Goal: Task Accomplishment & Management: Use online tool/utility

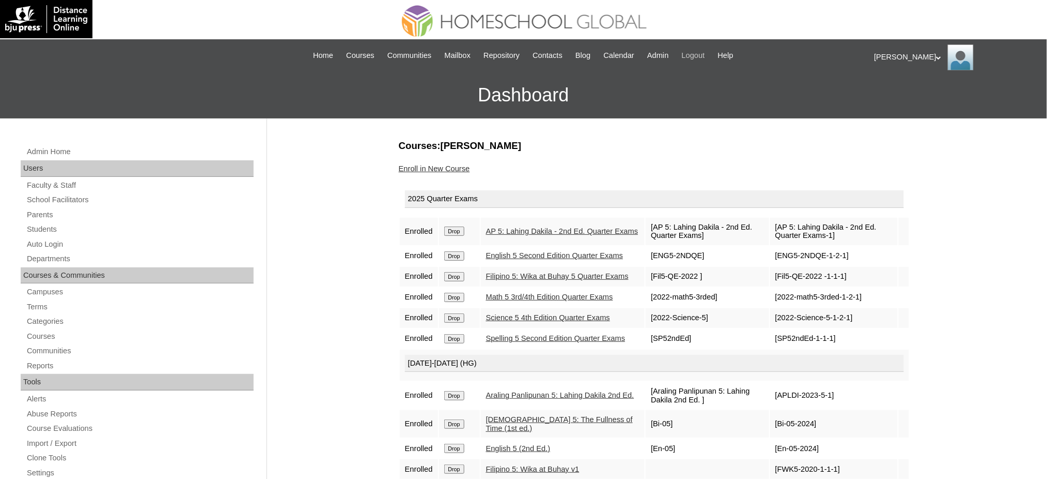
click at [705, 57] on span "Logout" at bounding box center [693, 56] width 23 height 12
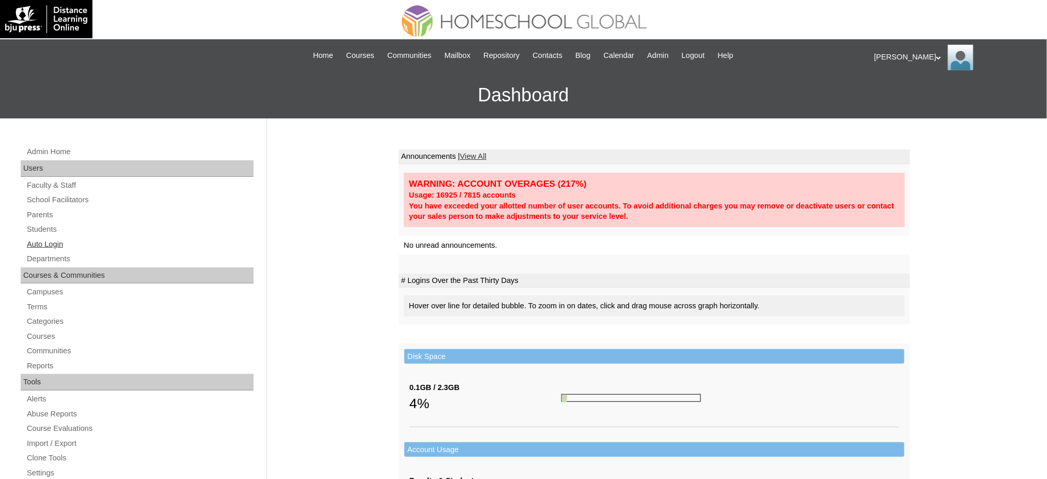
click at [58, 243] on link "Auto Login" at bounding box center [140, 244] width 228 height 13
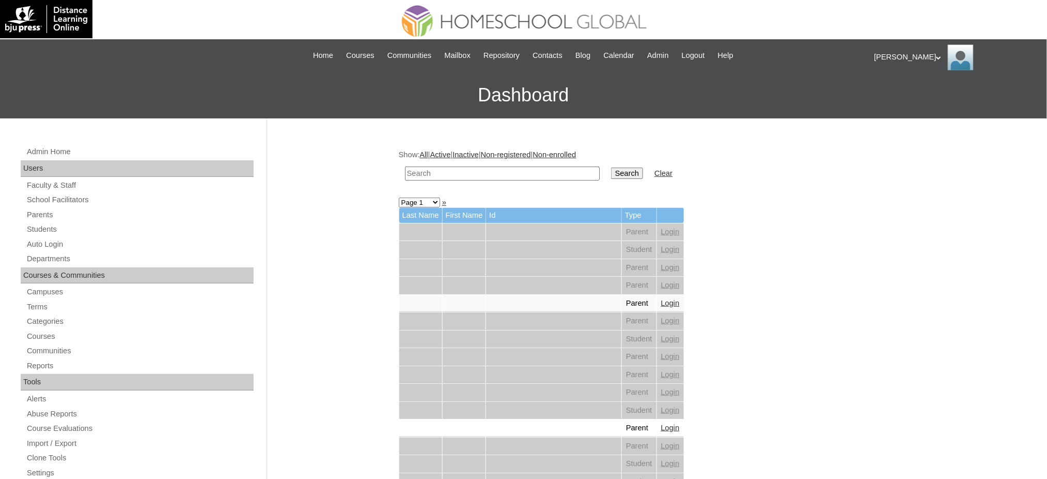
click at [454, 175] on input "text" at bounding box center [502, 173] width 195 height 14
type input "tapec"
click at [611, 167] on input "Search" at bounding box center [627, 172] width 32 height 11
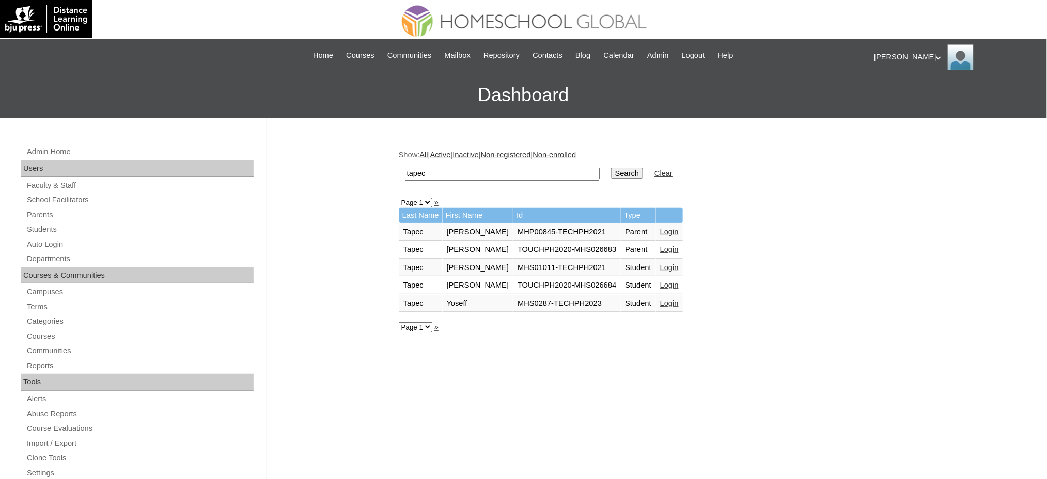
click at [660, 263] on link "Login" at bounding box center [669, 267] width 19 height 8
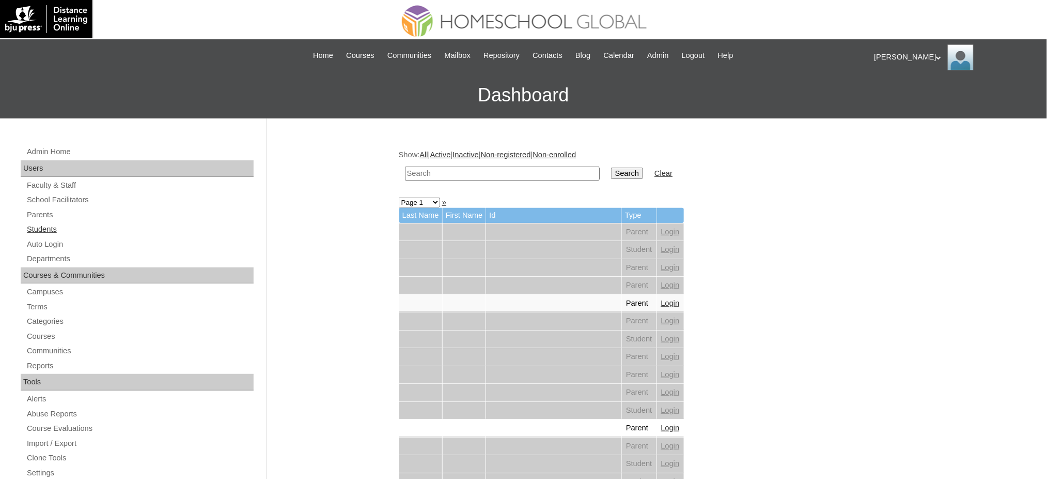
click at [36, 224] on link "Students" at bounding box center [140, 229] width 228 height 13
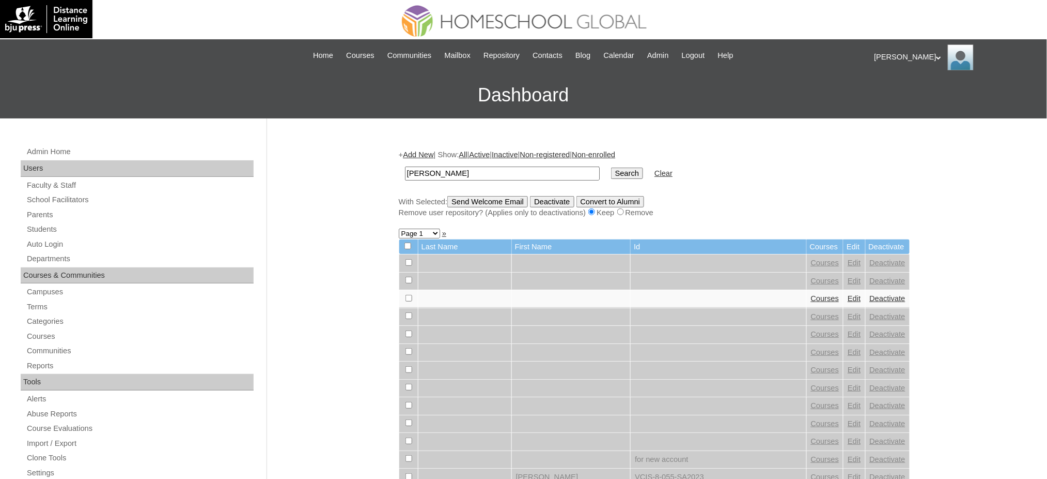
type input "[PERSON_NAME]"
click at [611, 171] on input "Search" at bounding box center [627, 172] width 32 height 11
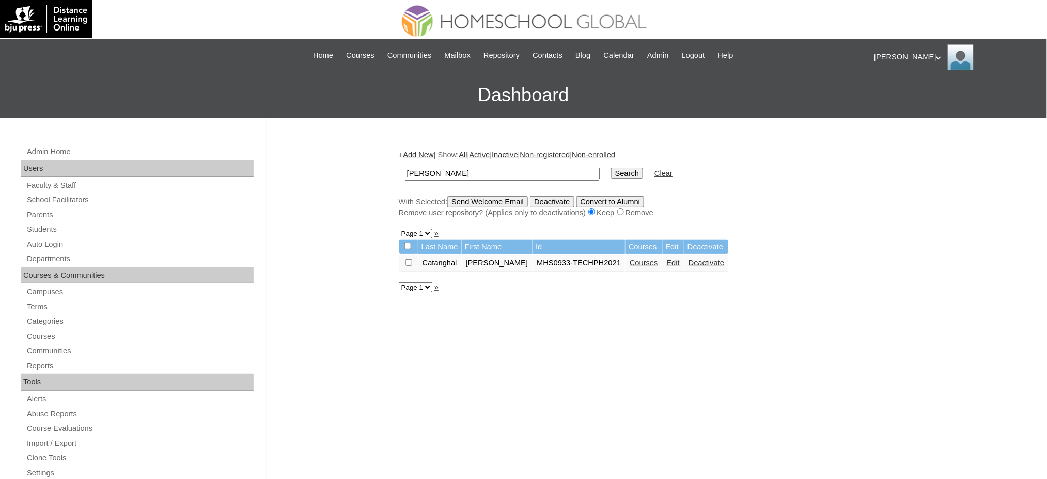
click at [630, 259] on link "Courses" at bounding box center [644, 262] width 28 height 8
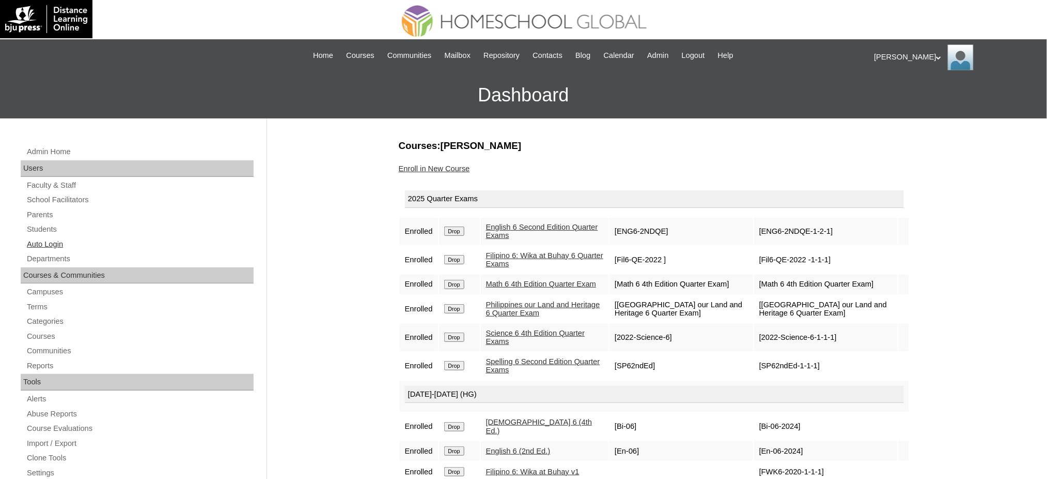
click at [48, 241] on link "Auto Login" at bounding box center [140, 244] width 228 height 13
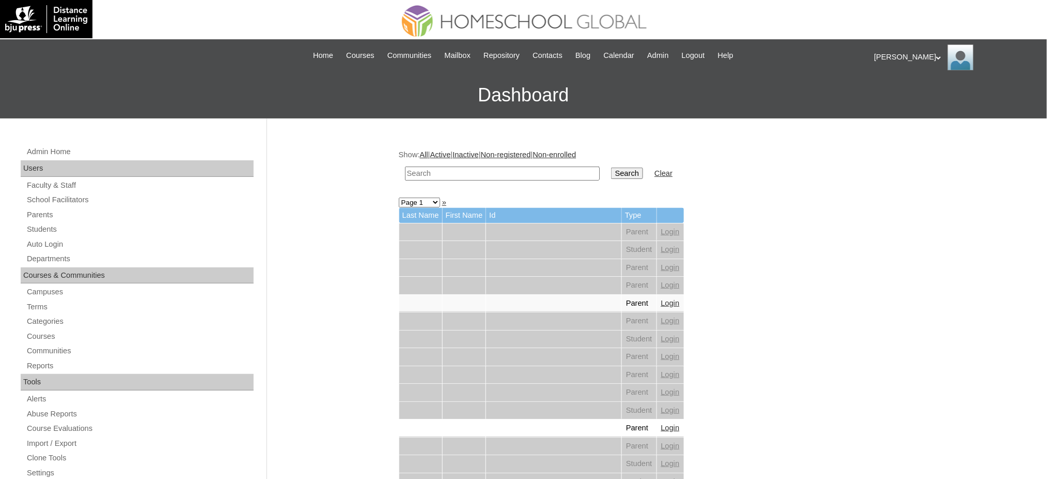
click at [554, 167] on input "text" at bounding box center [502, 173] width 195 height 14
paste input "Brad Tyler"
type input "Brad Tyler"
click at [611, 172] on input "Search" at bounding box center [627, 172] width 32 height 11
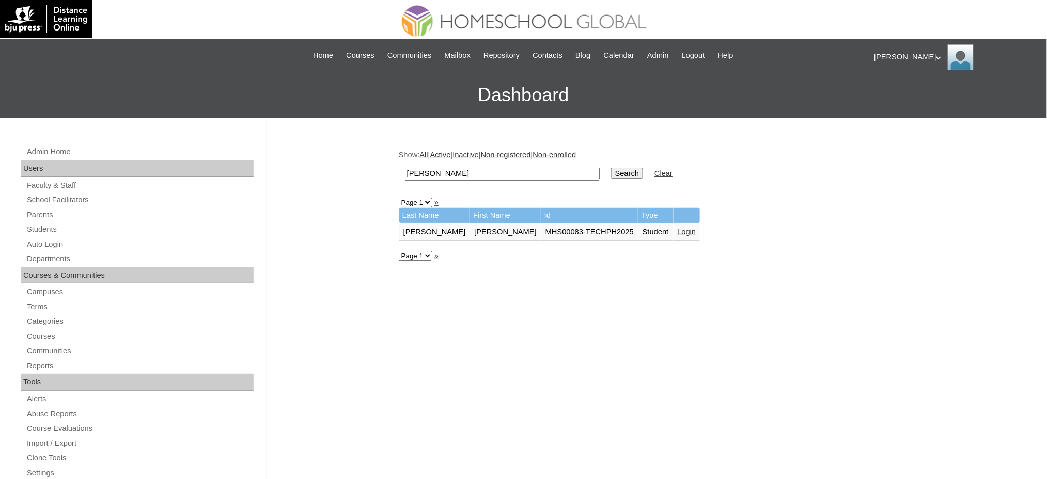
click at [678, 230] on link "Login" at bounding box center [687, 231] width 19 height 8
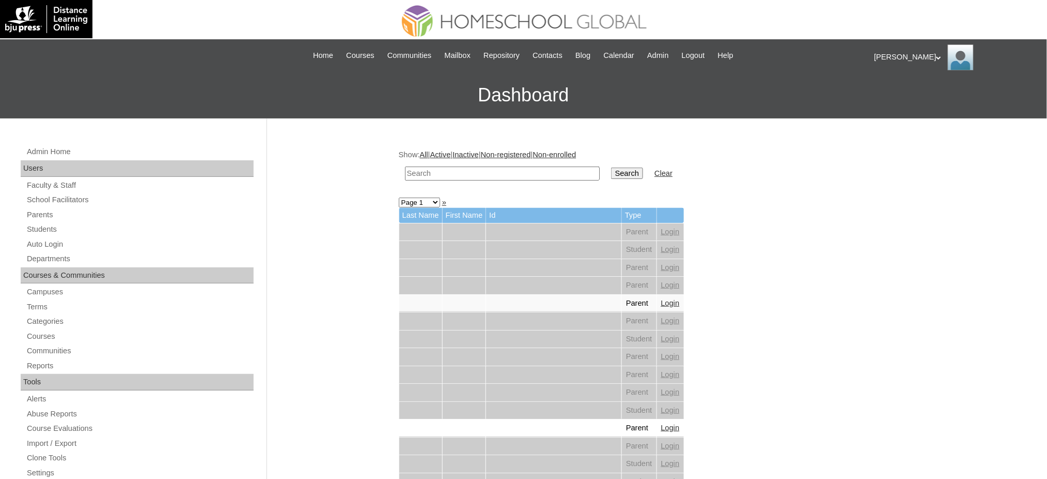
click at [522, 171] on input "text" at bounding box center [502, 173] width 195 height 14
type input "[PERSON_NAME]"
click at [611, 167] on input "Search" at bounding box center [627, 172] width 32 height 11
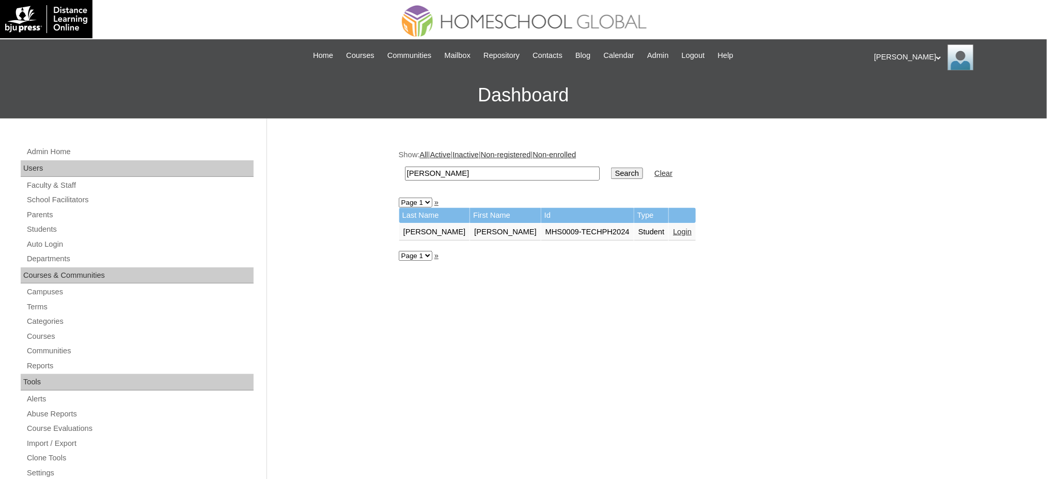
click at [673, 229] on link "Login" at bounding box center [682, 231] width 19 height 8
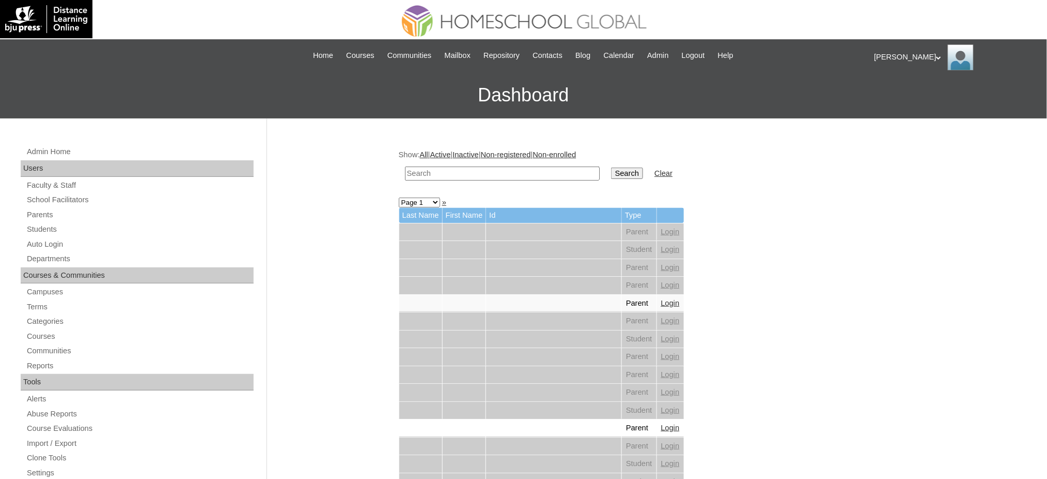
drag, startPoint x: 0, startPoint y: 0, endPoint x: 491, endPoint y: 174, distance: 521.4
click at [491, 174] on input "text" at bounding box center [502, 173] width 195 height 14
paste input "[PERSON_NAME] [PERSON_NAME]"
type input "[PERSON_NAME] [PERSON_NAME]"
click at [611, 176] on input "Search" at bounding box center [627, 172] width 32 height 11
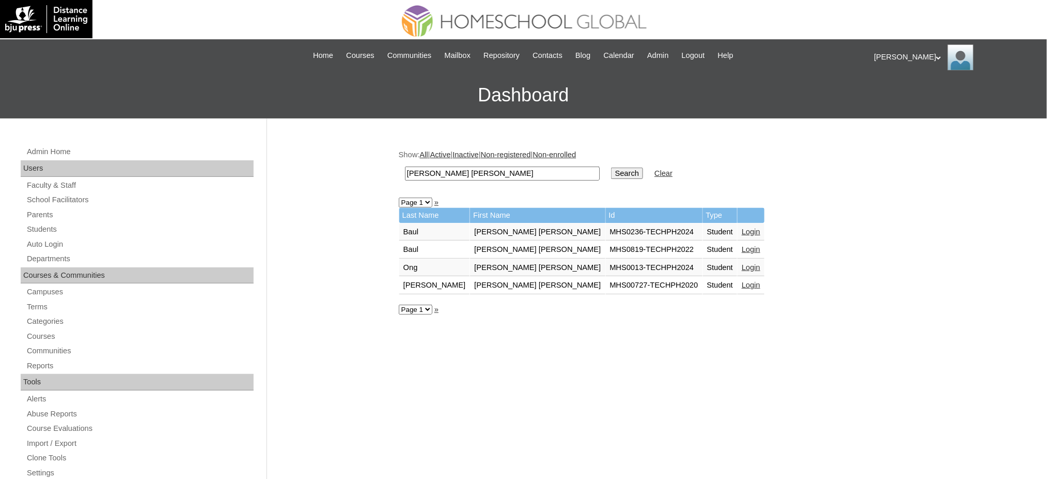
click at [742, 228] on link "Login" at bounding box center [751, 231] width 19 height 8
